Goal: Task Accomplishment & Management: Complete application form

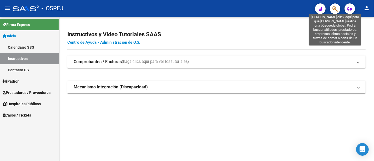
click at [334, 7] on icon "button" at bounding box center [334, 9] width 5 height 6
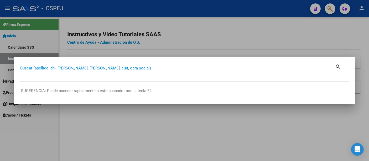
paste input "27-94307116-6"
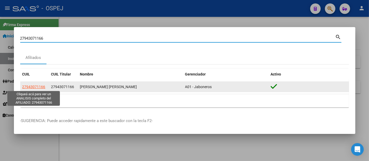
click at [36, 85] on span "27943071166" at bounding box center [33, 87] width 23 height 4
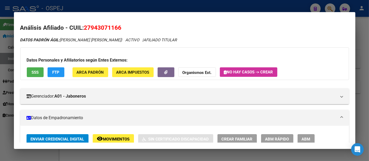
click at [167, 8] on div at bounding box center [184, 80] width 369 height 161
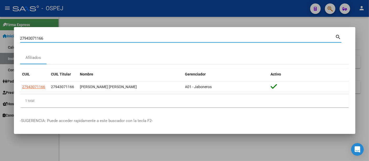
click at [81, 38] on input "27943071166" at bounding box center [177, 38] width 315 height 5
type input "2"
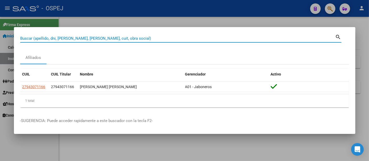
paste input "27434533088"
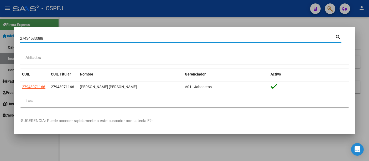
type input "27434533088"
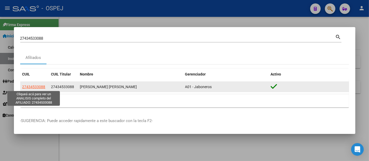
click at [43, 85] on span "27434533088" at bounding box center [33, 87] width 23 height 4
type textarea "27434533088"
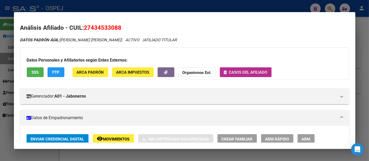
click at [250, 70] on span "Casos del afiliado" at bounding box center [248, 72] width 38 height 5
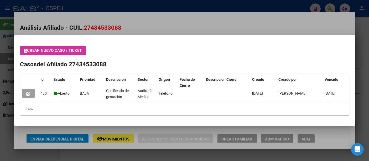
click at [135, 6] on div at bounding box center [184, 80] width 369 height 161
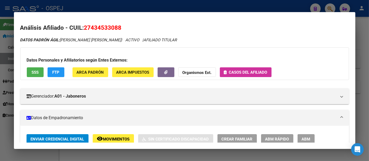
click at [134, 6] on div at bounding box center [184, 80] width 369 height 161
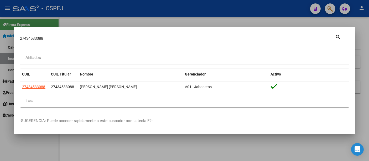
click at [71, 38] on input "27434533088" at bounding box center [177, 38] width 315 height 5
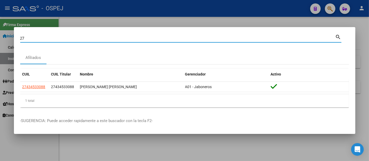
type input "2"
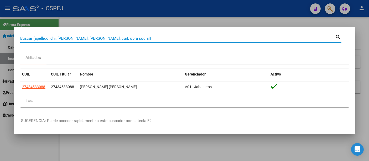
paste input "27-94307116-6"
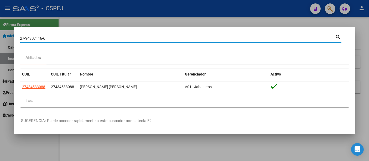
type input "27943071166"
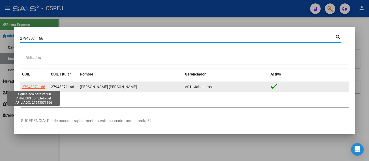
click at [28, 87] on span "27943071166" at bounding box center [33, 87] width 23 height 4
type textarea "27943071166"
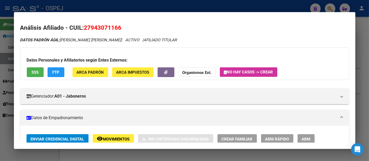
click at [257, 72] on span "No hay casos -> Crear" at bounding box center [248, 72] width 49 height 5
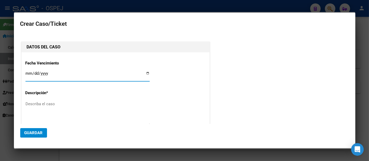
type input "[PERSON_NAME] [PERSON_NAME]"
type input "[DATE]"
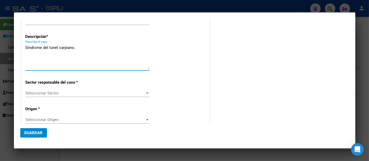
scroll to position [58, 0]
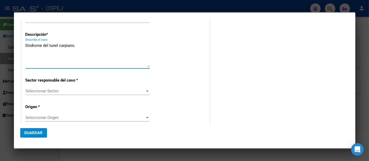
type textarea "Síndrome del tunel carpiano."
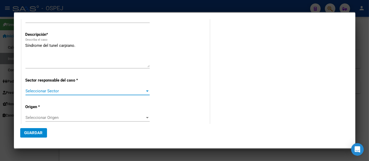
click at [31, 91] on span "Seleccionar Sector" at bounding box center [86, 91] width 120 height 5
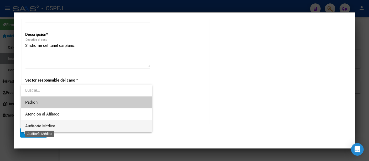
click at [30, 126] on span "Auditoría Médica" at bounding box center [40, 126] width 30 height 5
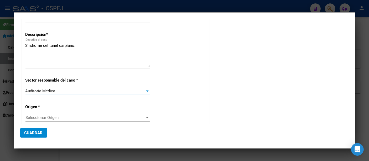
click at [32, 117] on span "Seleccionar Origen" at bounding box center [86, 117] width 120 height 5
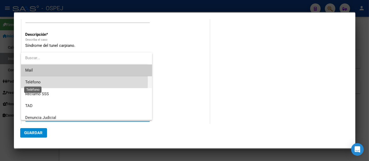
click at [38, 81] on span "Teléfono" at bounding box center [33, 82] width 16 height 5
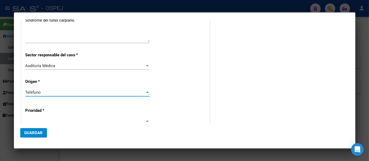
scroll to position [117, 0]
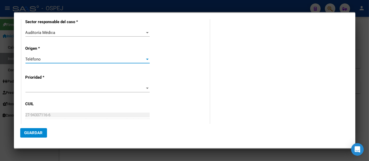
click at [32, 88] on span at bounding box center [86, 88] width 120 height 5
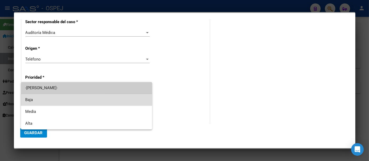
click at [29, 99] on span "Baja" at bounding box center [86, 100] width 123 height 12
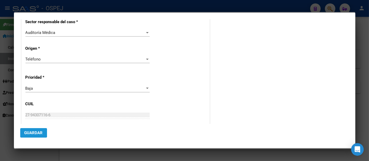
click at [28, 132] on span "Guardar" at bounding box center [33, 132] width 18 height 5
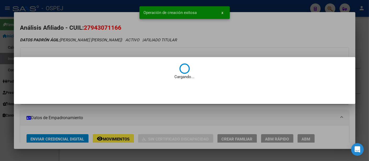
scroll to position [0, 0]
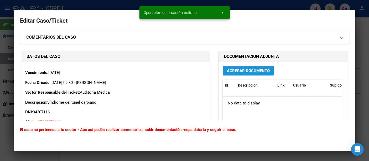
click at [242, 69] on span "Agregar Documento" at bounding box center [248, 70] width 43 height 5
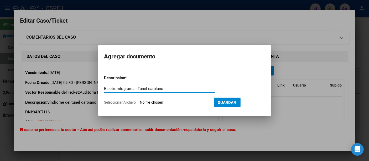
type input "Electromiograma - Tunel carpiano"
click at [171, 102] on input "Seleccionar Archivo" at bounding box center [175, 102] width 70 height 5
type input "C:\fakepath\Trova.pdf"
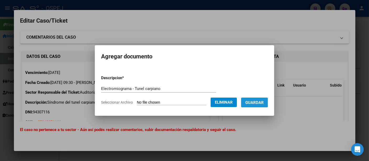
click at [257, 103] on span "Guardar" at bounding box center [255, 102] width 18 height 5
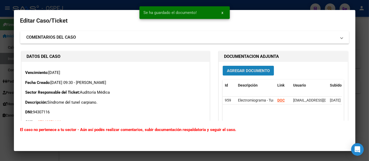
click at [243, 73] on button "Agregar Documento" at bounding box center [248, 71] width 51 height 10
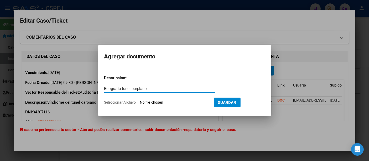
type input "Ecografía tunel carpiano"
click at [177, 101] on input "Seleccionar Archivo" at bounding box center [175, 102] width 70 height 5
type input "C:\fakepath\Trov.pdf"
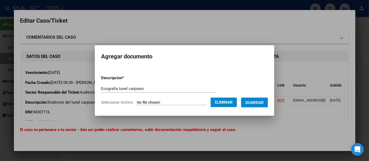
click at [261, 102] on span "Guardar" at bounding box center [255, 102] width 18 height 5
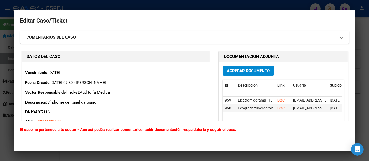
click at [159, 2] on div at bounding box center [184, 80] width 369 height 161
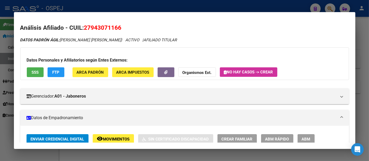
click at [244, 70] on span "No hay casos -> Crear" at bounding box center [248, 72] width 49 height 5
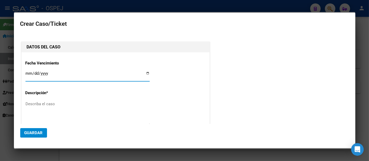
type input "[PERSON_NAME] [PERSON_NAME]"
click at [137, 3] on div at bounding box center [184, 80] width 369 height 161
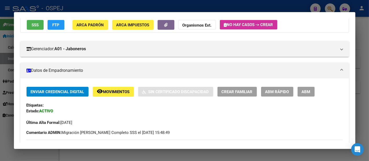
scroll to position [88, 0]
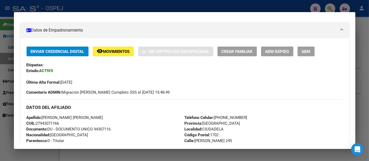
click at [119, 8] on div at bounding box center [184, 80] width 369 height 161
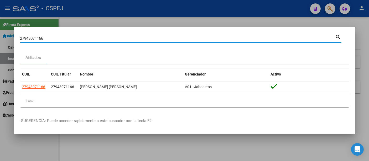
click at [63, 38] on input "27943071166" at bounding box center [177, 38] width 315 height 5
type input "2"
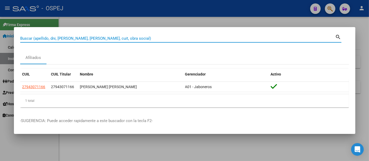
paste input "27434533088"
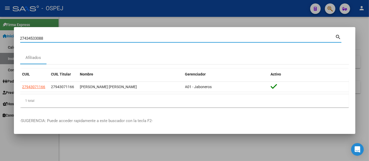
type input "27434533088"
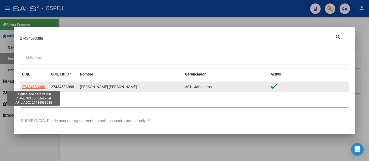
click at [38, 86] on span "27434533088" at bounding box center [33, 87] width 23 height 4
type textarea "27434533088"
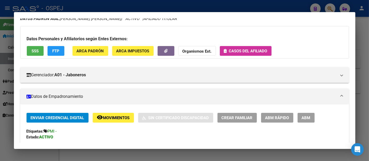
scroll to position [0, 0]
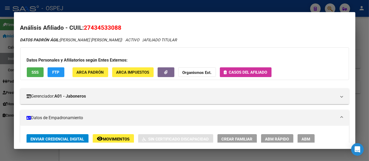
click at [251, 72] on span "Casos del afiliado" at bounding box center [248, 72] width 38 height 5
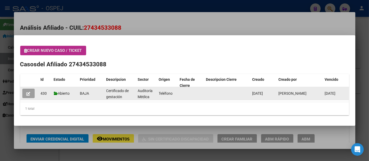
click at [27, 94] on icon "button" at bounding box center [29, 94] width 4 height 4
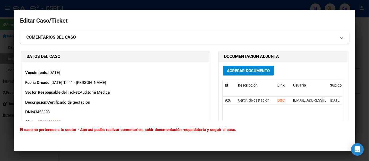
click at [246, 70] on span "Agregar Documento" at bounding box center [248, 70] width 43 height 5
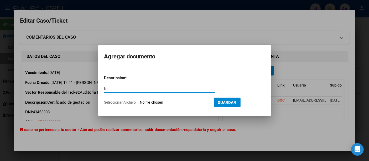
type input "t"
type input "TN"
click at [167, 102] on input "Seleccionar Archivo" at bounding box center [175, 102] width 70 height 5
type input "C:\fakepath\Tn.pdf"
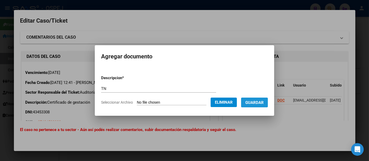
click at [259, 102] on span "Guardar" at bounding box center [255, 102] width 18 height 5
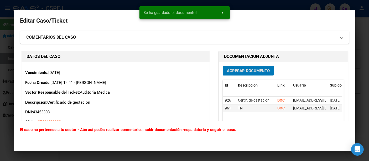
click at [247, 69] on span "Agregar Documento" at bounding box center [248, 70] width 43 height 5
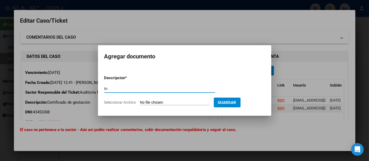
type input "t"
type input "TN plus"
click at [163, 102] on input "Seleccionar Archivo" at bounding box center [175, 102] width 70 height 5
type input "C:\fakepath\TN1.pdf"
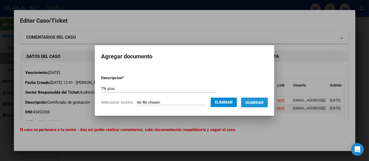
click at [260, 102] on span "Guardar" at bounding box center [255, 102] width 18 height 5
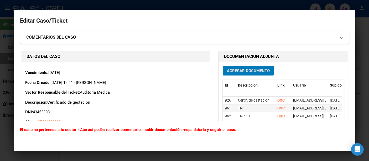
click at [130, 6] on div at bounding box center [184, 80] width 369 height 161
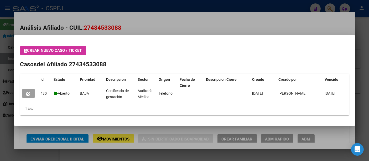
click at [125, 9] on div at bounding box center [184, 80] width 369 height 161
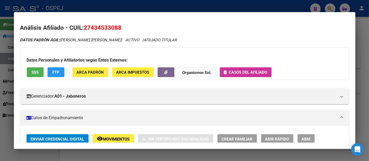
click at [125, 9] on div at bounding box center [184, 80] width 369 height 161
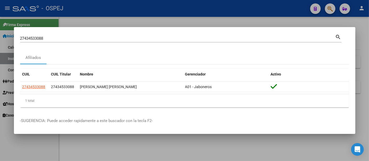
click at [103, 36] on div "27434533088 Buscar (apellido, dni, cuil, [PERSON_NAME], cuit, obra social)" at bounding box center [177, 38] width 315 height 8
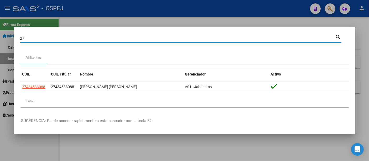
type input "2"
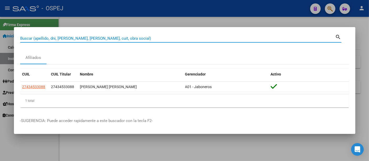
paste input "27-48879238"
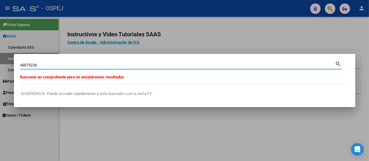
type input "48879238"
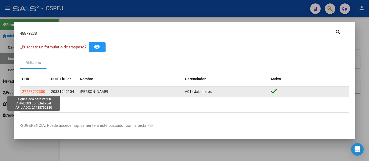
click at [32, 93] on span "27488792380" at bounding box center [33, 91] width 23 height 4
type textarea "27488792380"
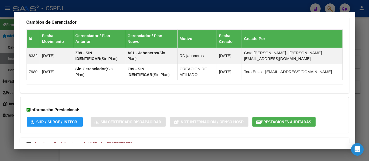
scroll to position [399, 0]
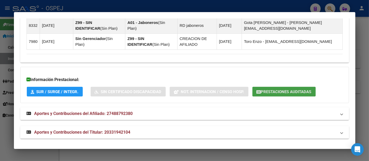
click at [276, 89] on span "Prestaciones Auditadas" at bounding box center [286, 91] width 50 height 5
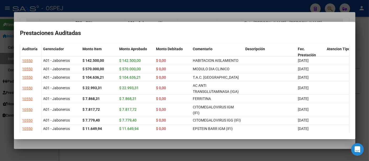
click at [157, 5] on div at bounding box center [184, 80] width 369 height 161
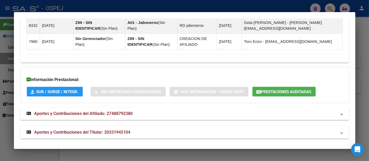
click at [155, 6] on div at bounding box center [184, 80] width 369 height 161
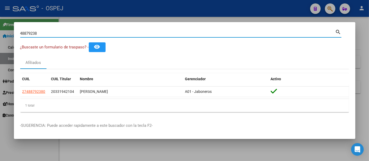
click at [128, 34] on input "48879238" at bounding box center [177, 33] width 315 height 5
type input "4"
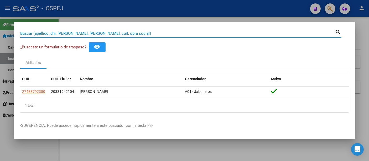
paste input "27945883168"
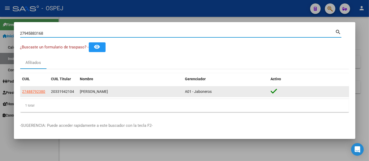
type input "27945883168"
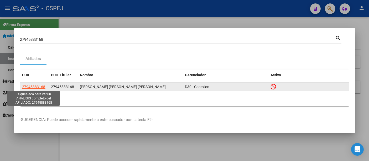
click at [40, 87] on span "27945883168" at bounding box center [33, 87] width 23 height 4
type textarea "27945883168"
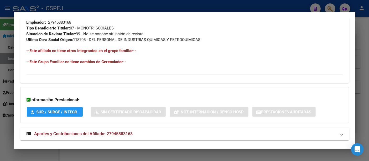
scroll to position [292, 0]
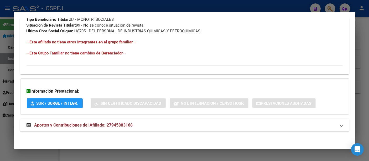
click at [121, 124] on span "Aportes y Contribuciones del Afiliado: 27945883168" at bounding box center [83, 125] width 99 height 5
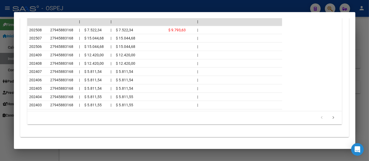
scroll to position [523, 0]
